Goal: Task Accomplishment & Management: Manage account settings

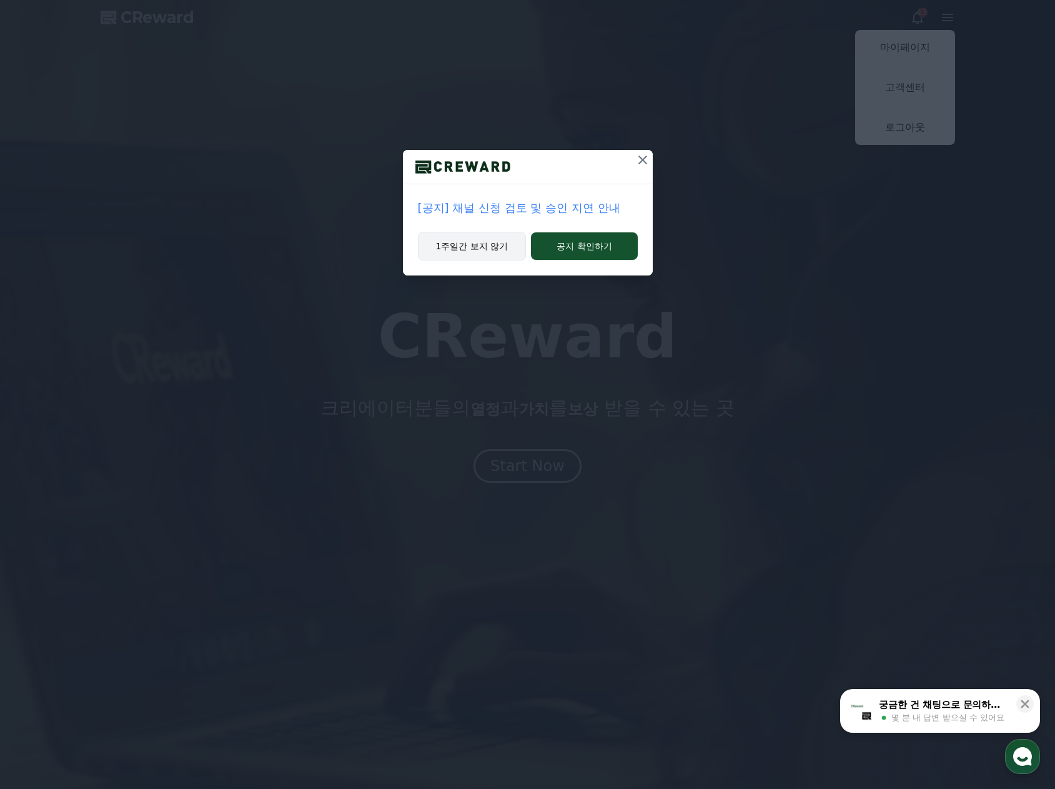
click at [491, 247] on button "1주일간 보지 않기" at bounding box center [472, 246] width 109 height 29
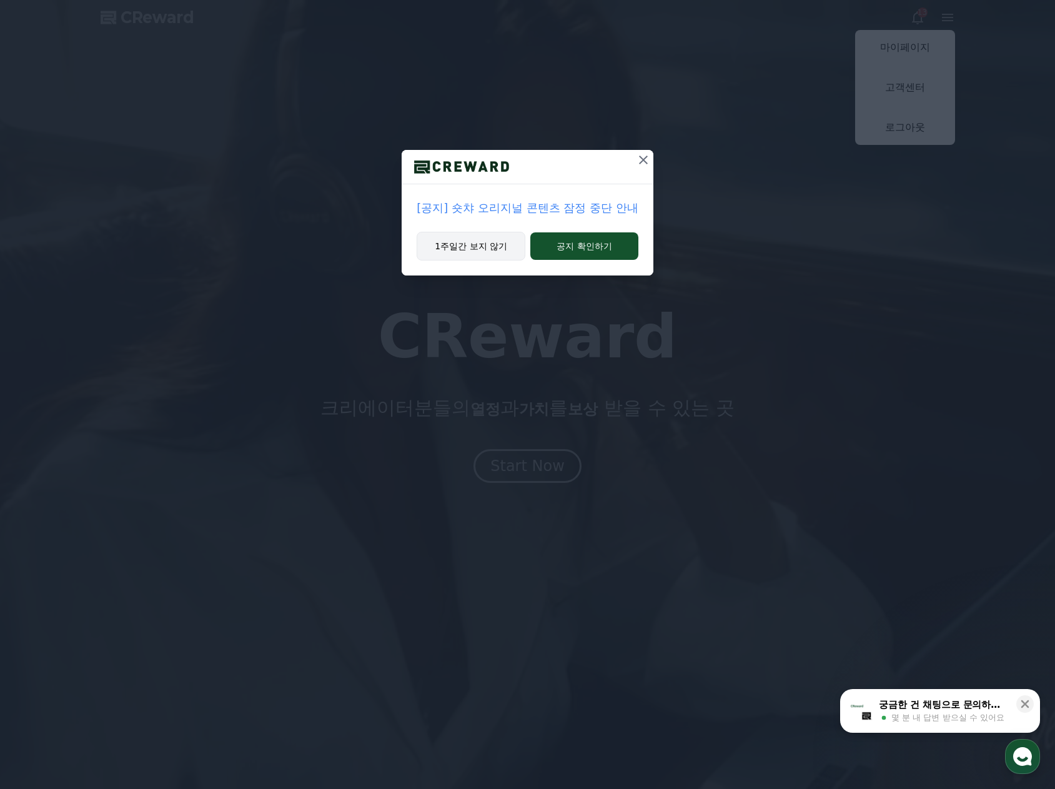
click at [504, 244] on button "1주일간 보지 않기" at bounding box center [471, 246] width 109 height 29
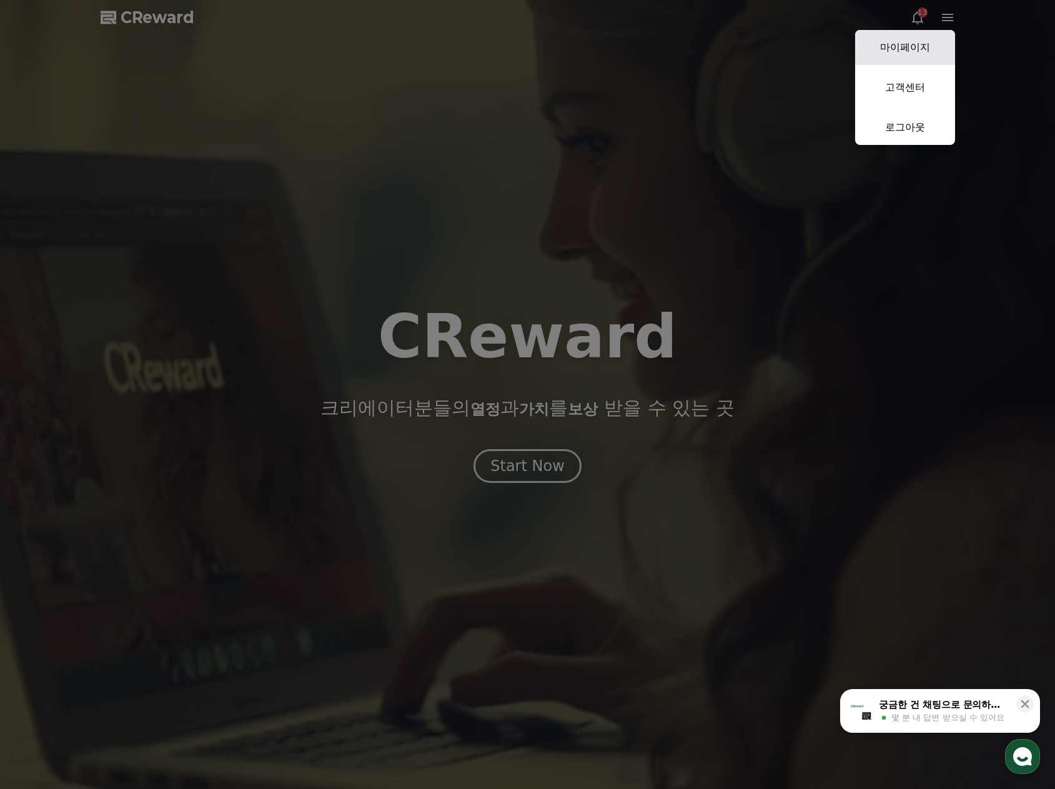
click at [915, 59] on link "마이페이지" at bounding box center [905, 47] width 100 height 35
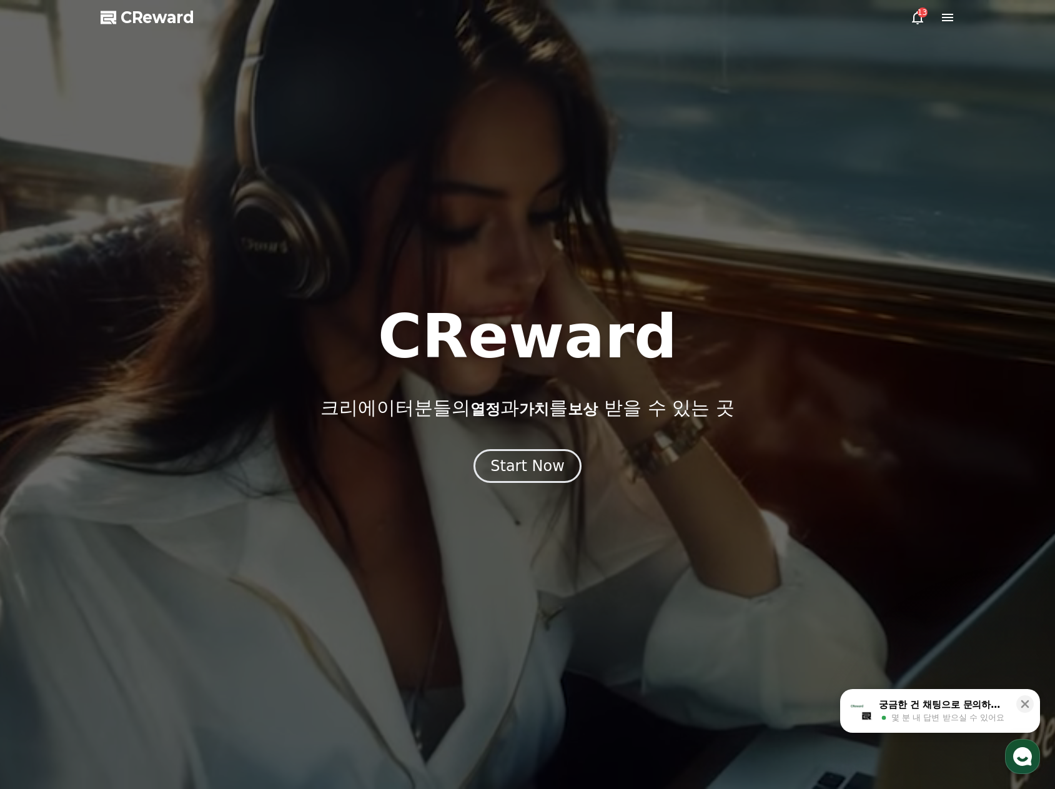
select select "**********"
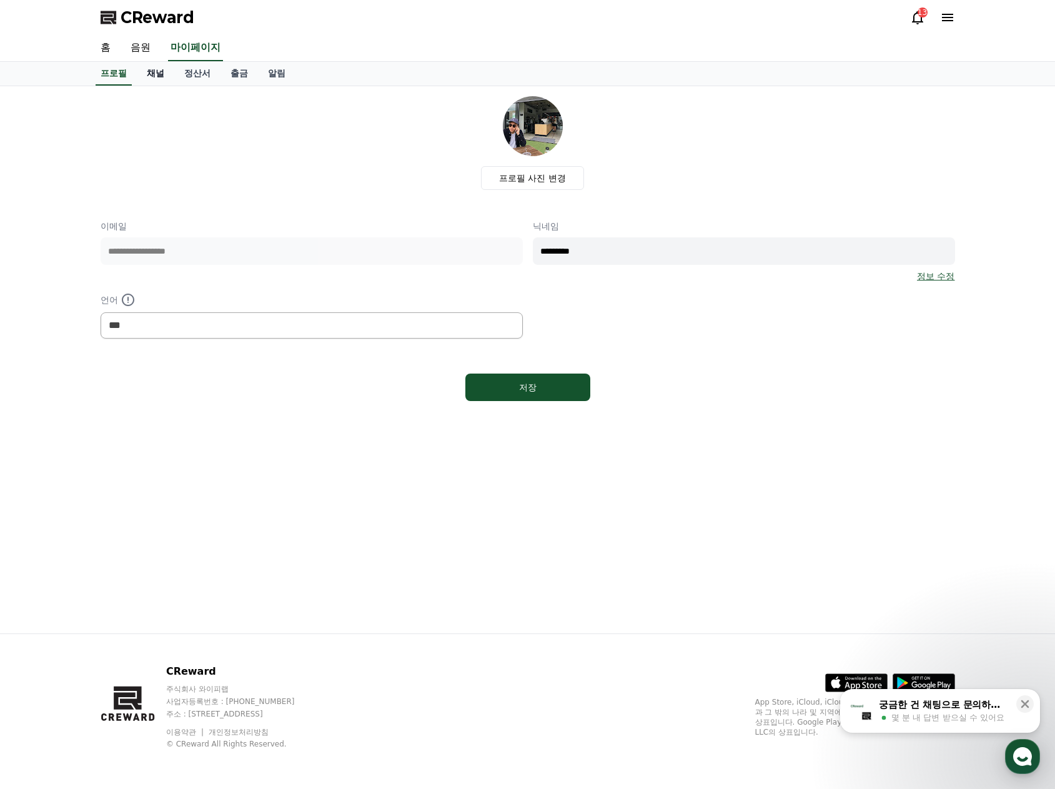
click at [154, 74] on link "채널" at bounding box center [155, 74] width 37 height 24
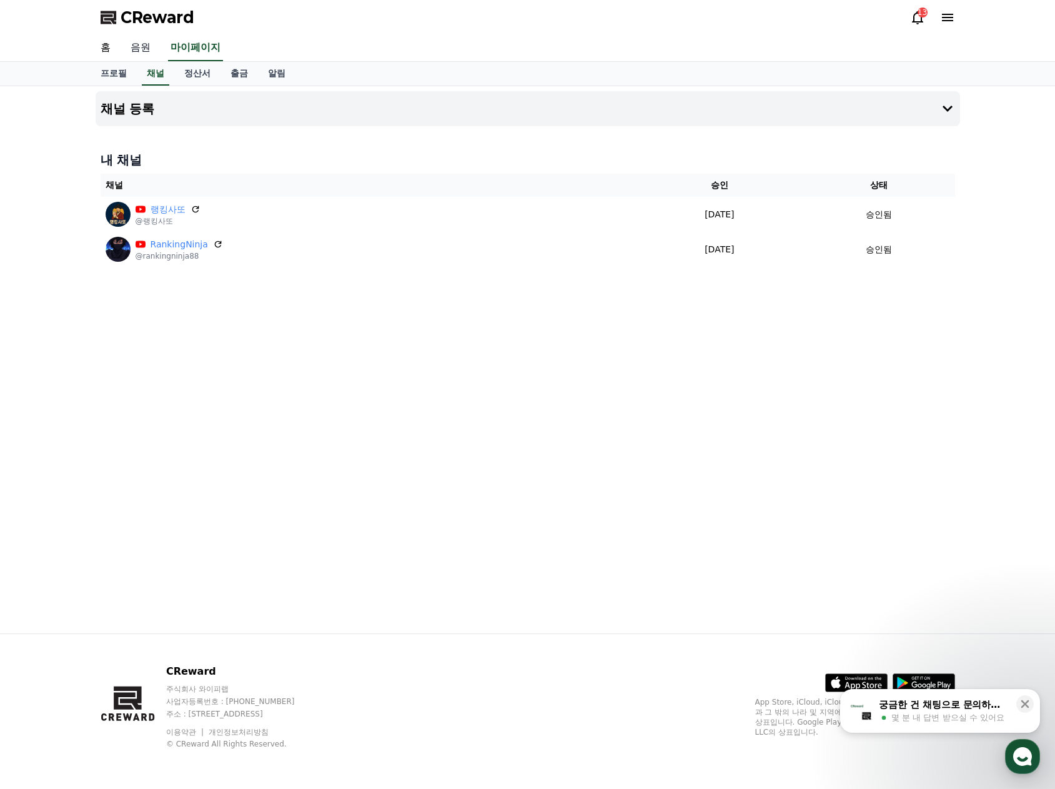
click at [160, 47] on link "음원" at bounding box center [141, 48] width 40 height 26
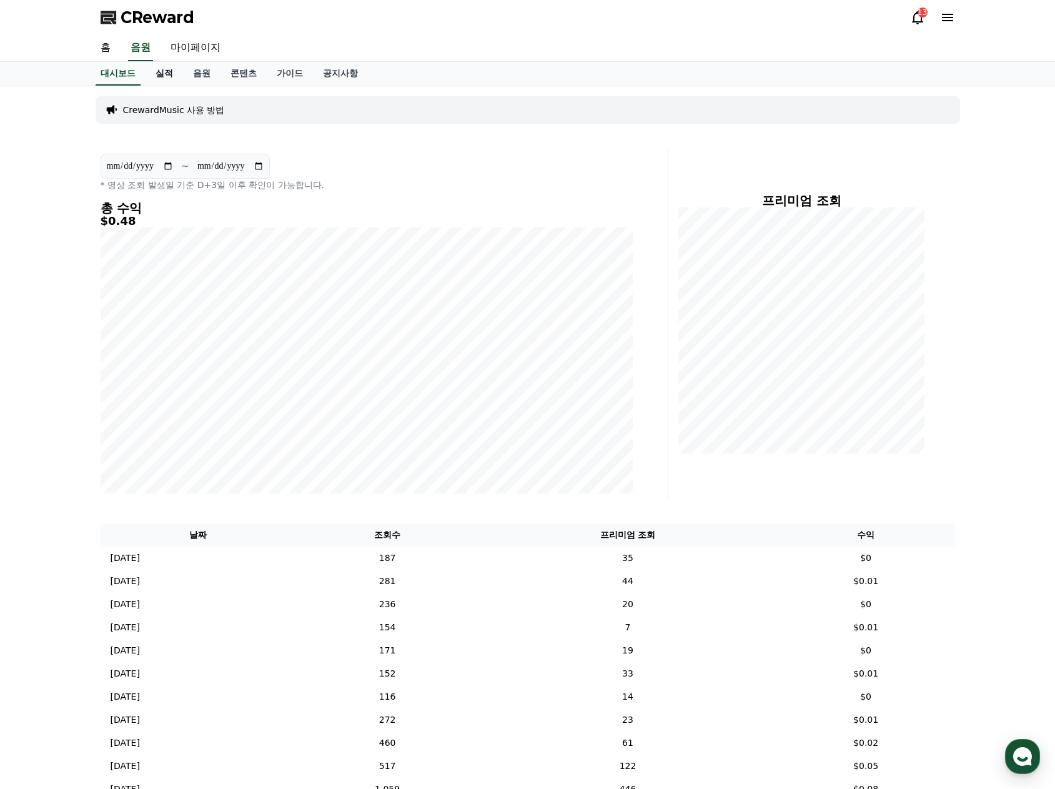
click at [166, 77] on link "실적" at bounding box center [164, 74] width 37 height 24
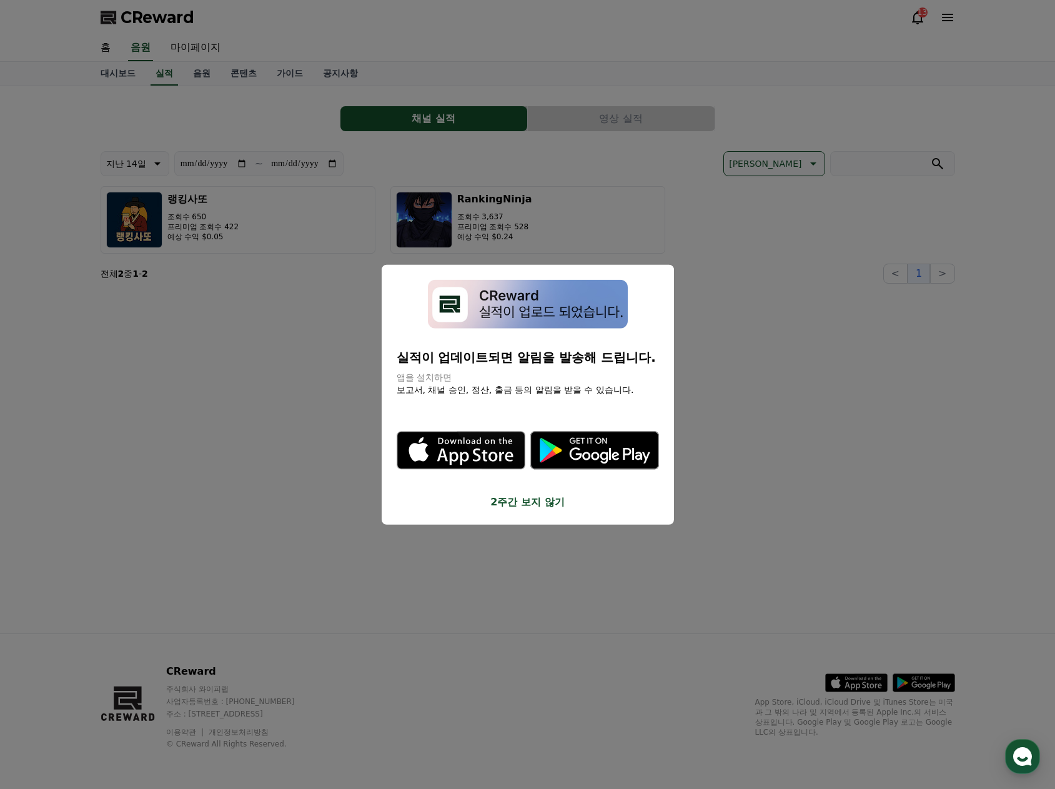
click at [740, 242] on button "close modal" at bounding box center [527, 394] width 1055 height 789
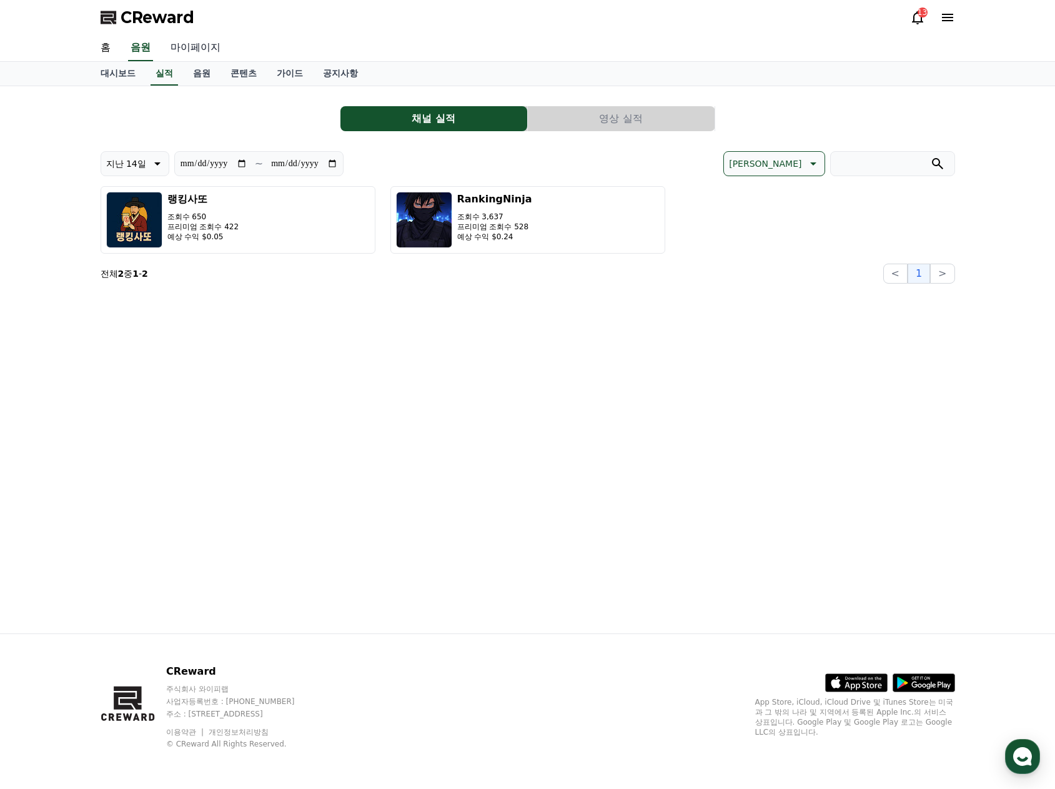
click at [197, 47] on link "마이페이지" at bounding box center [196, 48] width 70 height 26
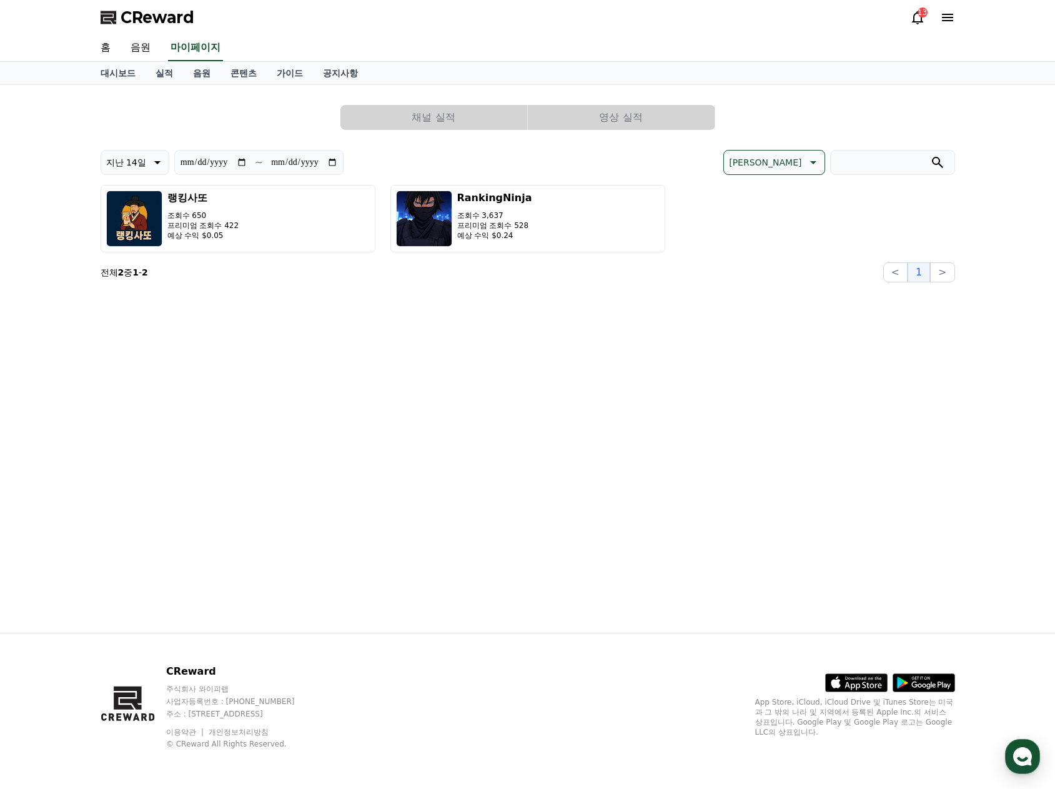
select select "**********"
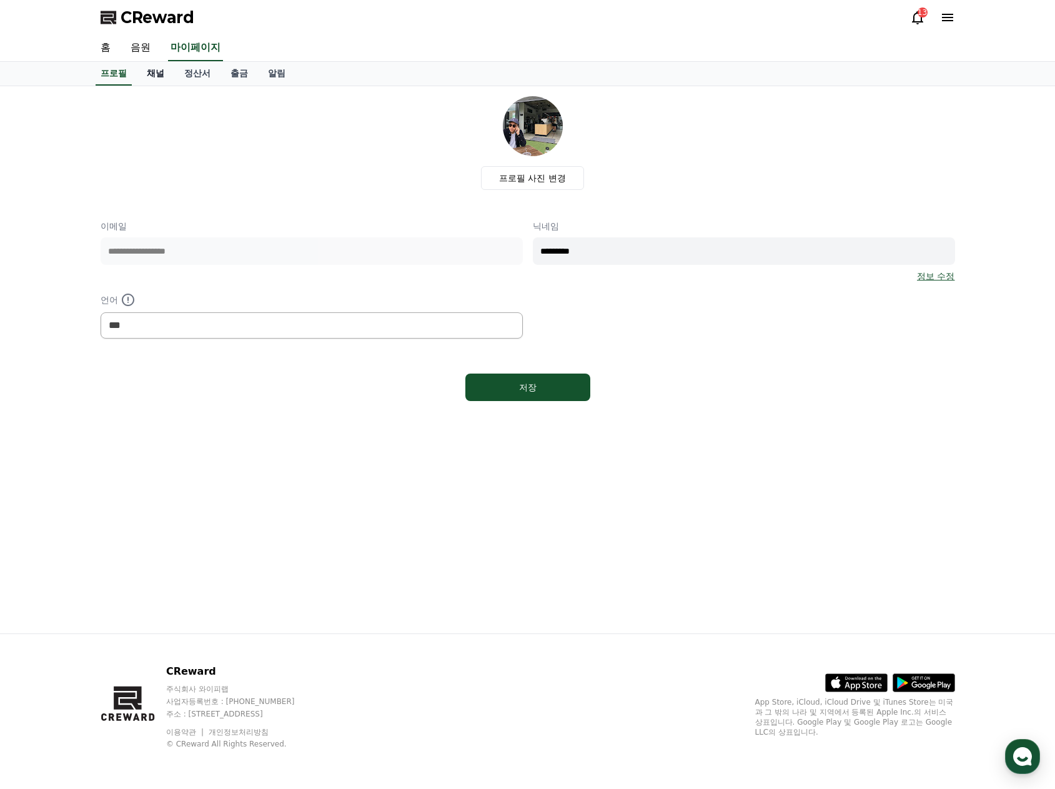
click at [169, 74] on link "채널" at bounding box center [155, 74] width 37 height 24
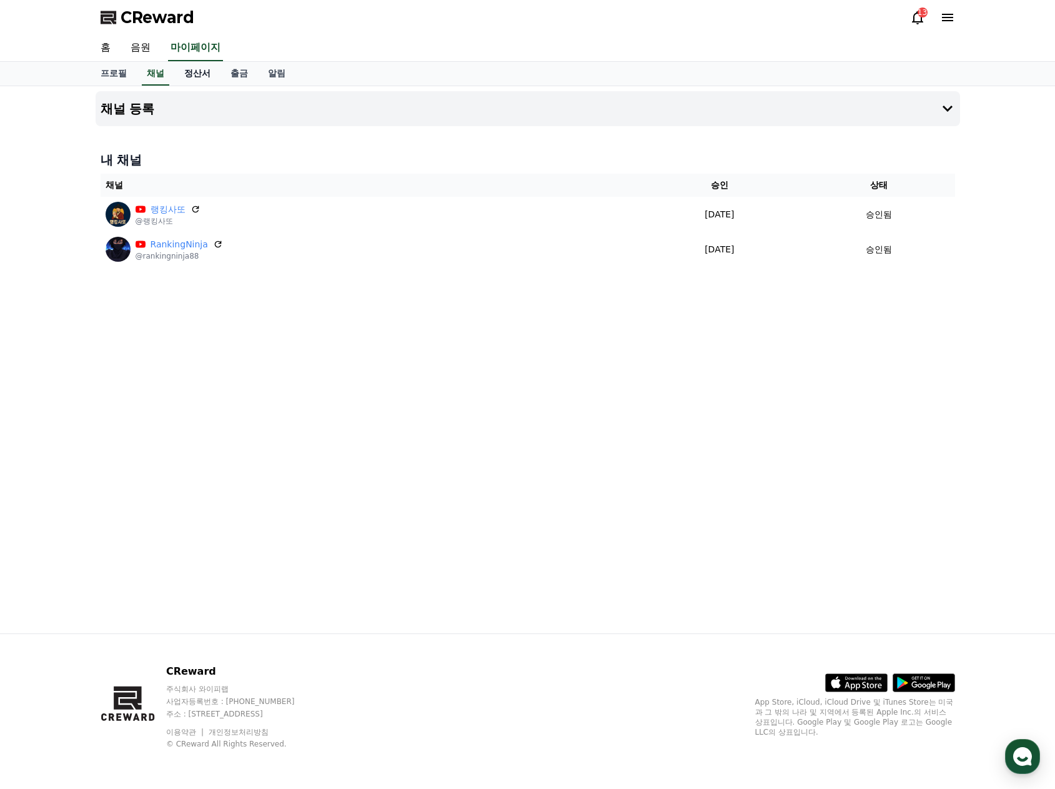
click at [189, 72] on link "정산서" at bounding box center [197, 74] width 46 height 24
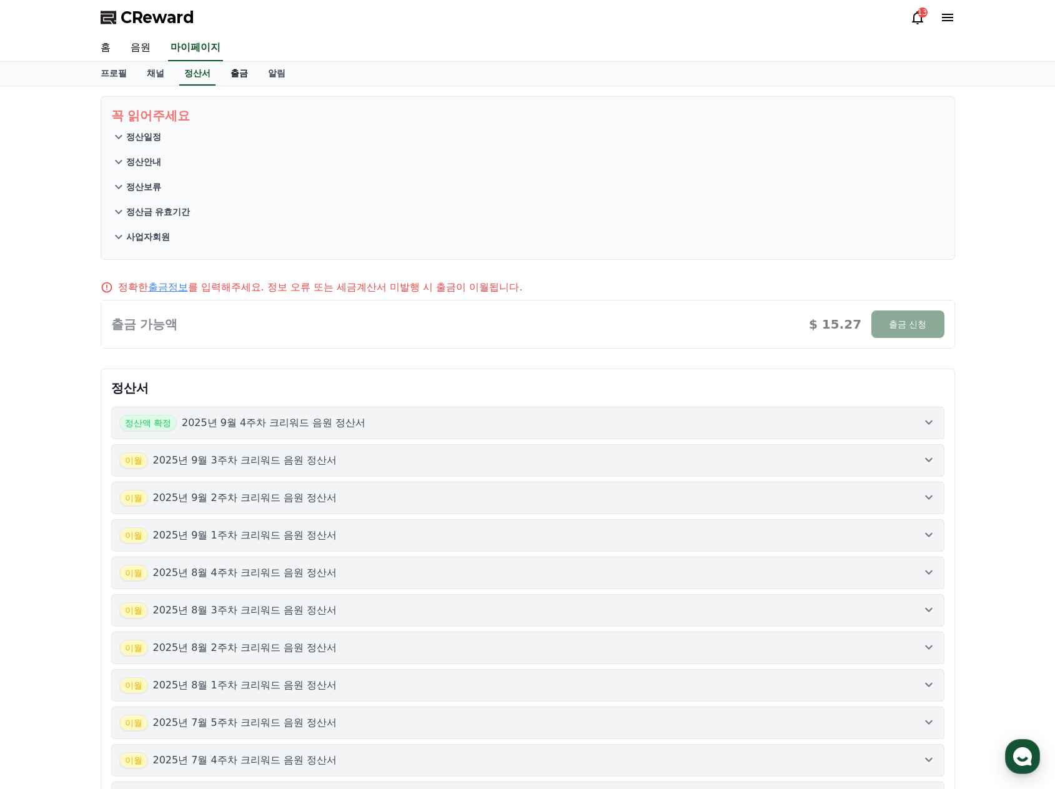
click at [233, 74] on link "출금" at bounding box center [239, 74] width 37 height 24
